Goal: Information Seeking & Learning: Compare options

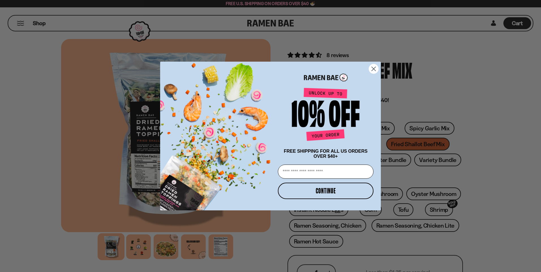
click at [374, 69] on circle "Close dialog" at bounding box center [373, 68] width 9 height 9
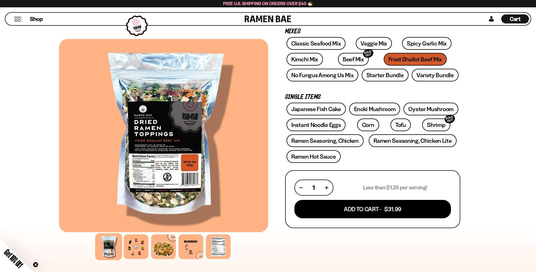
scroll to position [170, 0]
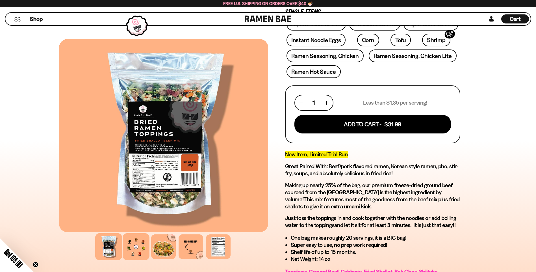
click at [141, 245] on div at bounding box center [136, 246] width 27 height 27
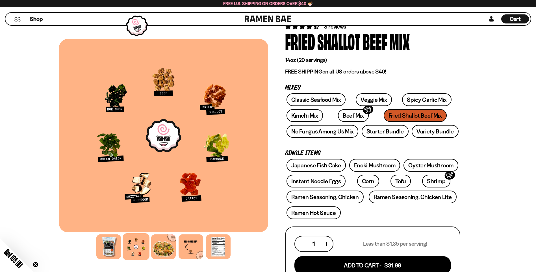
scroll to position [28, 0]
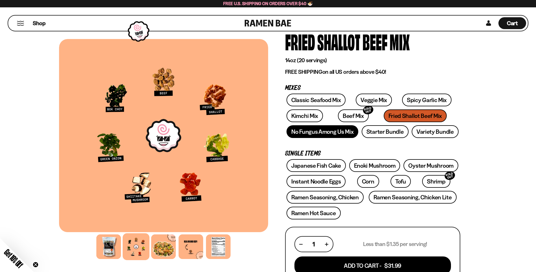
click at [347, 133] on link "No Fungus Among Us Mix" at bounding box center [323, 131] width 72 height 13
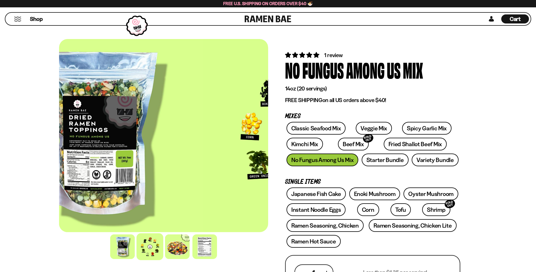
scroll to position [57, 0]
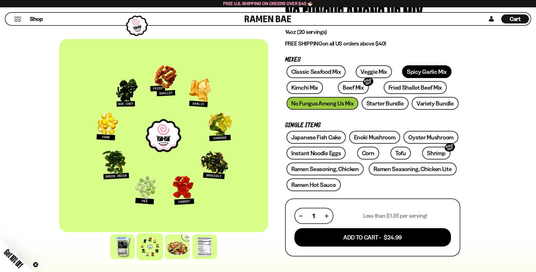
click at [425, 74] on link "Spicy Garlic Mix" at bounding box center [426, 71] width 49 height 13
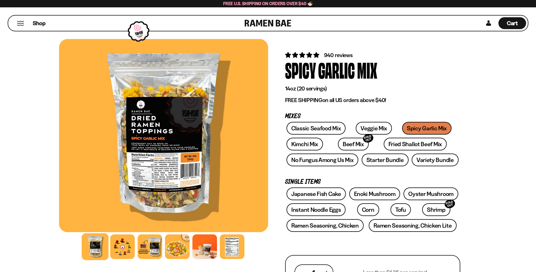
click at [122, 245] on div at bounding box center [122, 246] width 25 height 25
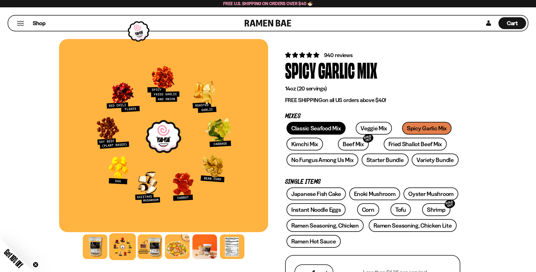
click at [333, 127] on link "Classic Seafood Mix" at bounding box center [316, 128] width 59 height 13
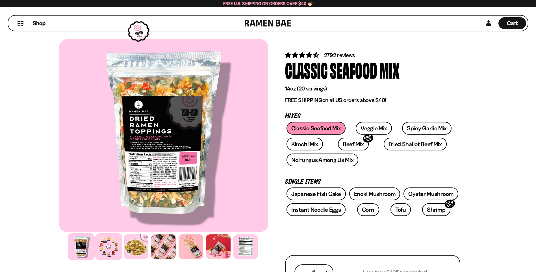
click at [113, 248] on div at bounding box center [108, 246] width 27 height 27
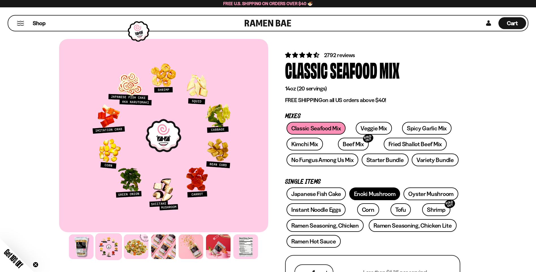
click at [372, 191] on link "Enoki Mushroom" at bounding box center [374, 193] width 51 height 13
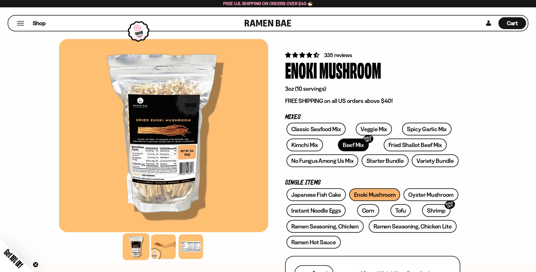
click at [338, 144] on link "Beef Mix SOLD OUT" at bounding box center [353, 145] width 31 height 13
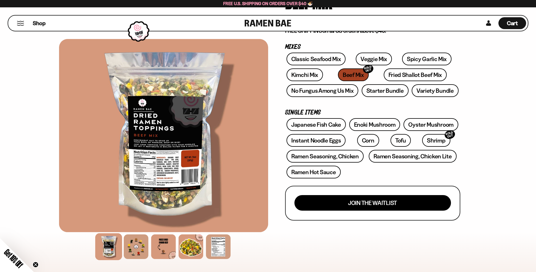
scroll to position [28, 0]
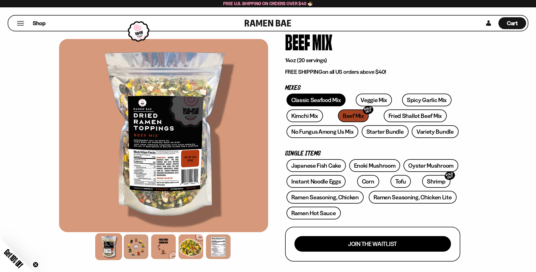
click at [334, 98] on link "Classic Seafood Mix" at bounding box center [316, 100] width 59 height 13
